Goal: Transaction & Acquisition: Subscribe to service/newsletter

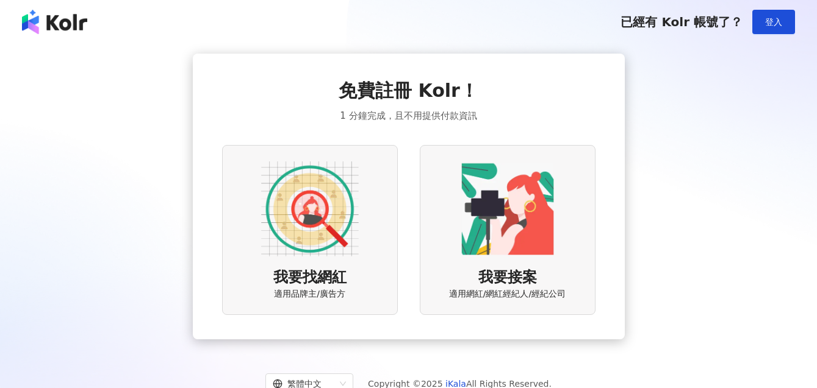
click at [325, 223] on img at bounding box center [310, 209] width 98 height 98
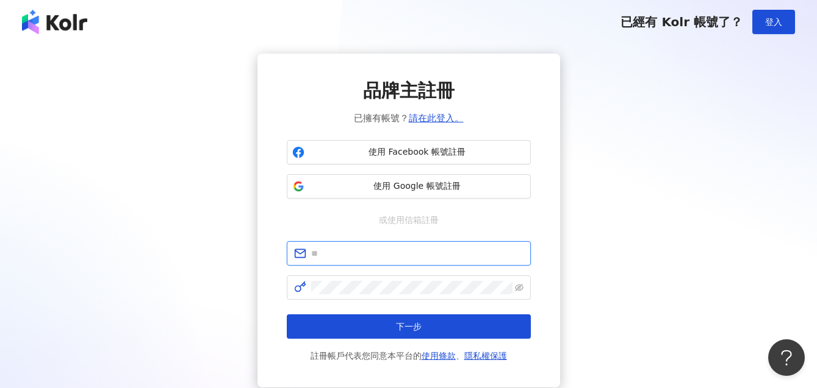
click at [350, 252] on input "text" at bounding box center [417, 253] width 212 height 13
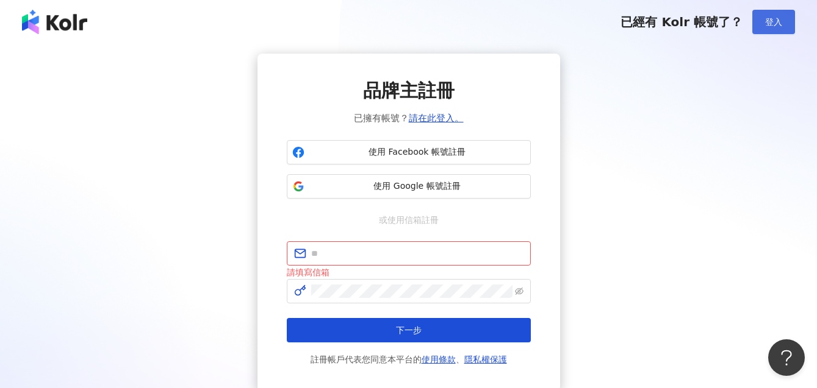
click at [782, 26] on button "登入" at bounding box center [773, 22] width 43 height 24
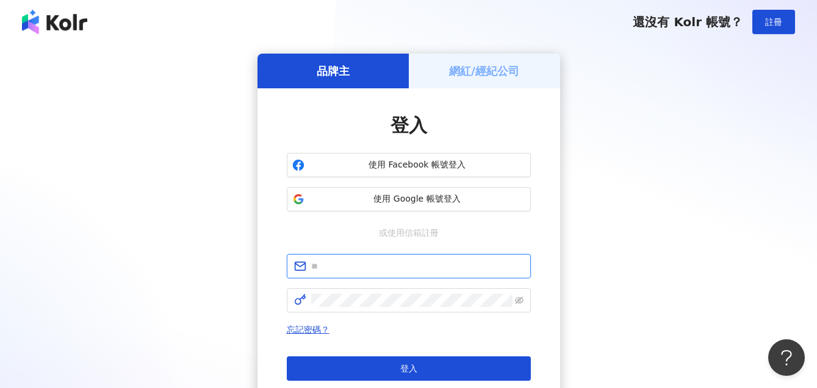
click at [407, 266] on input "text" at bounding box center [417, 266] width 212 height 13
click at [718, 299] on div "品牌主 網紅/經紀公司 登入 使用 Facebook 帳號登入 使用 Google 帳號登入 或使用信箱註冊 忘記密碼？ 登入 還沒有 Kolr 帳號？ 立即…" at bounding box center [408, 242] width 787 height 376
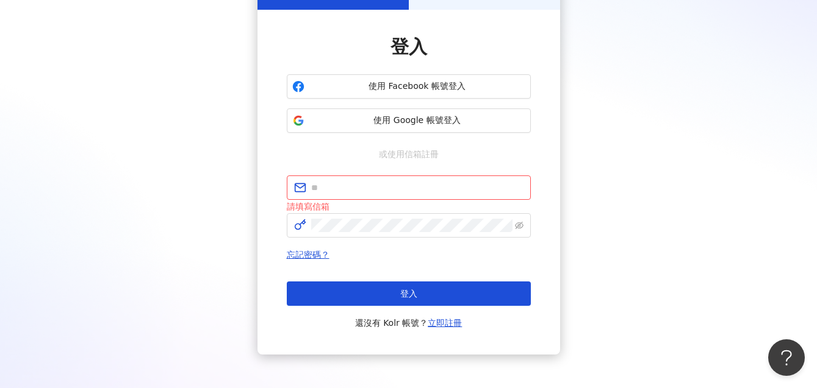
scroll to position [137, 0]
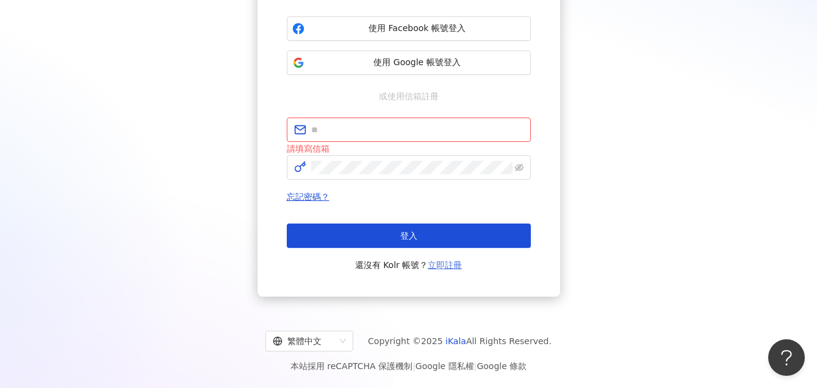
click at [452, 265] on link "立即註冊" at bounding box center [444, 265] width 34 height 10
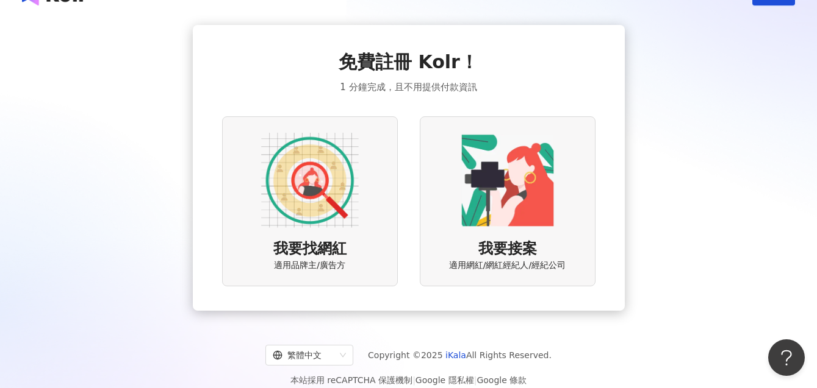
scroll to position [56, 0]
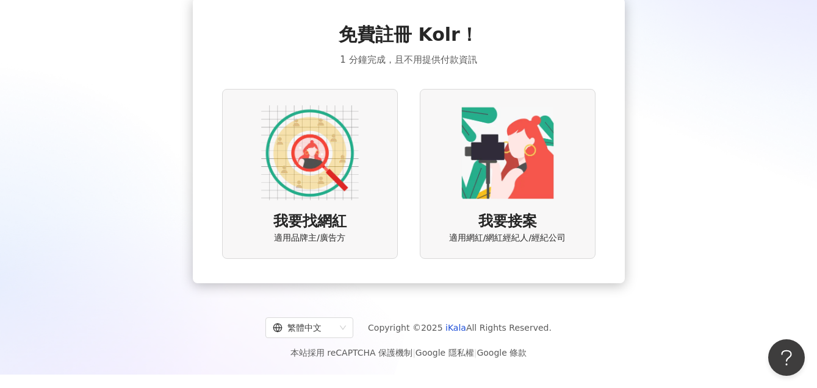
click at [274, 212] on span "我要找網紅" at bounding box center [309, 222] width 73 height 21
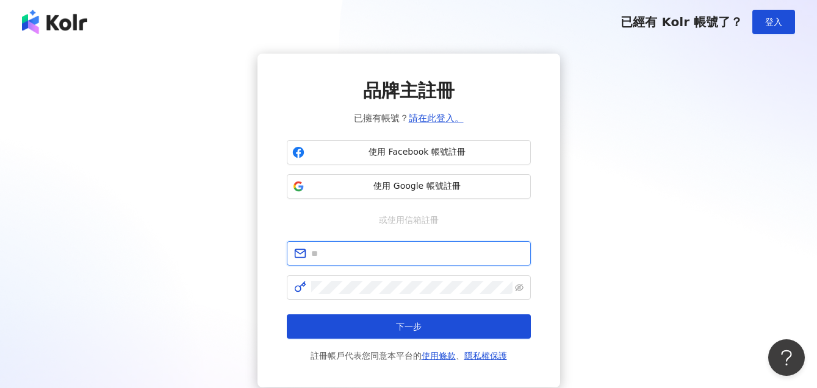
click at [323, 248] on input "text" at bounding box center [417, 253] width 212 height 13
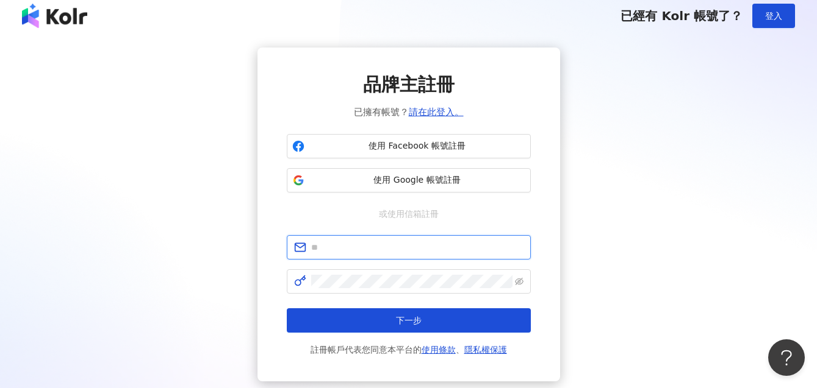
click at [482, 245] on input "text" at bounding box center [417, 247] width 212 height 13
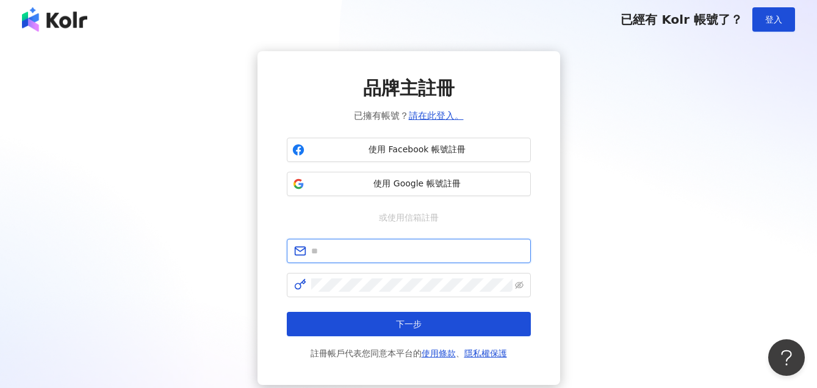
scroll to position [4, 0]
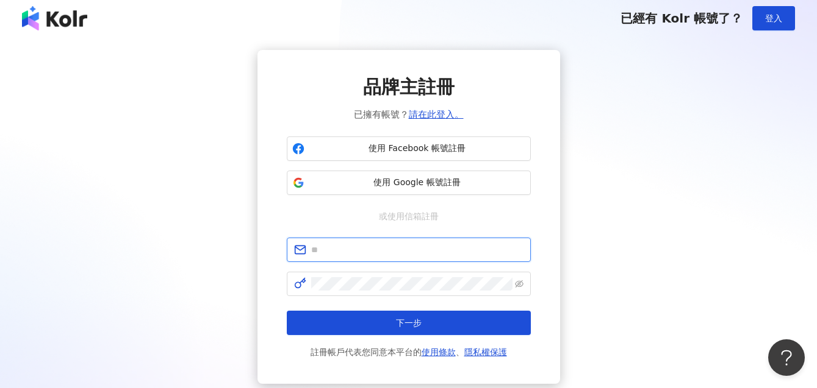
type input "*"
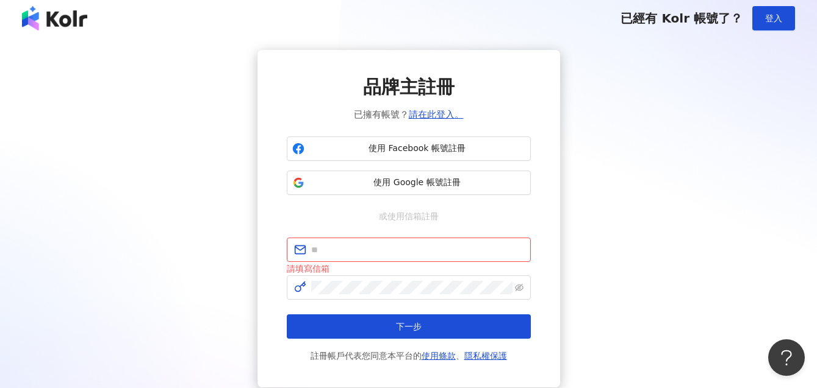
drag, startPoint x: 232, startPoint y: 24, endPoint x: 239, endPoint y: 6, distance: 19.7
click at [233, 22] on div "已經有 Kolr 帳號了？ 登入" at bounding box center [408, 18] width 817 height 44
